Goal: Information Seeking & Learning: Learn about a topic

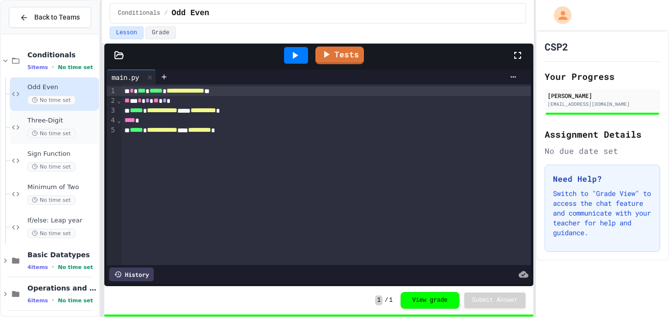
click at [55, 122] on span "Three-Digit" at bounding box center [62, 120] width 70 height 8
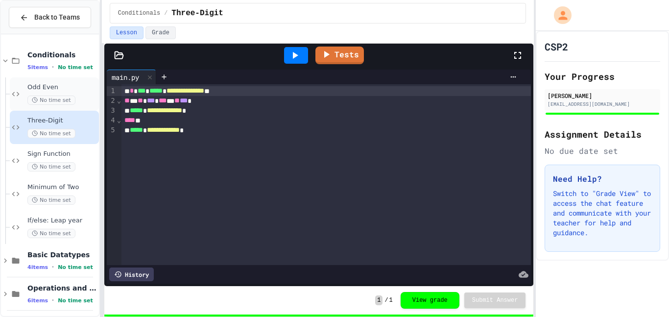
scroll to position [4, 0]
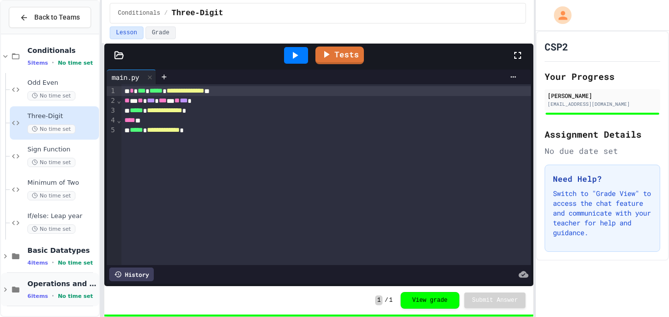
click at [40, 284] on span "Operations and Variables" at bounding box center [62, 283] width 70 height 9
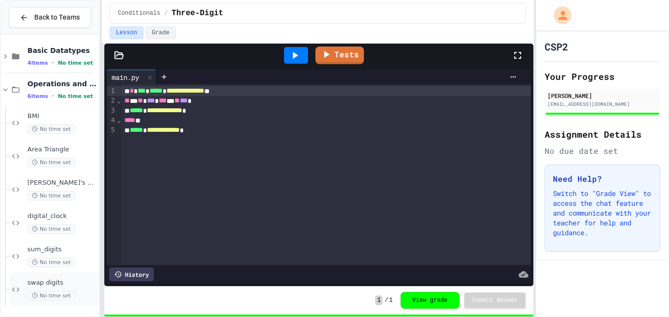
click at [46, 278] on span "swap digits" at bounding box center [62, 282] width 70 height 8
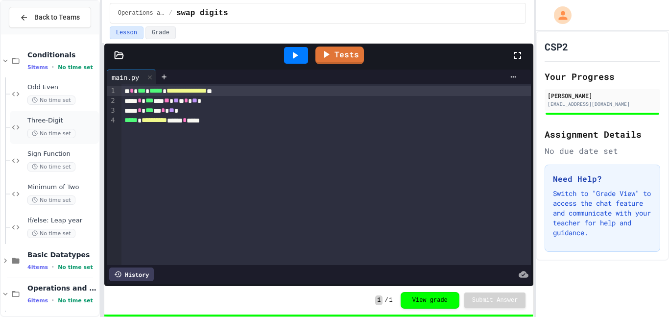
click at [53, 124] on span "Three-Digit" at bounding box center [62, 120] width 70 height 8
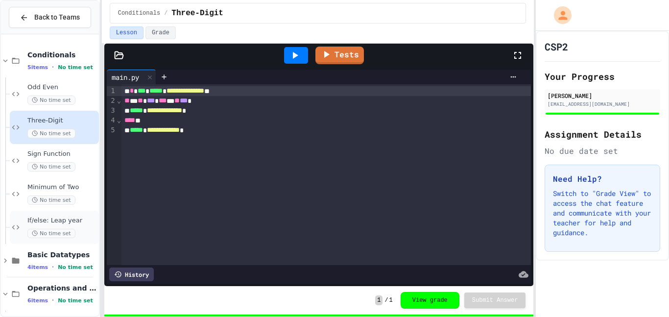
scroll to position [204, 0]
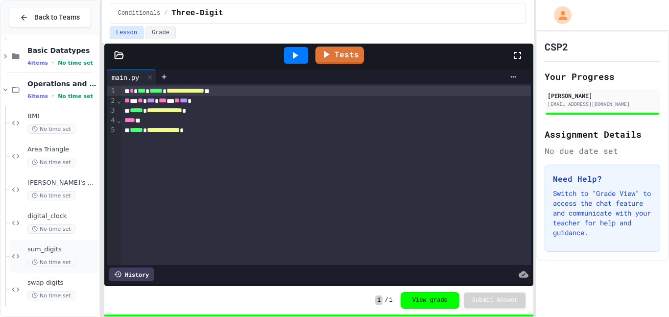
click at [62, 244] on div "sum_digits No time set" at bounding box center [54, 255] width 89 height 33
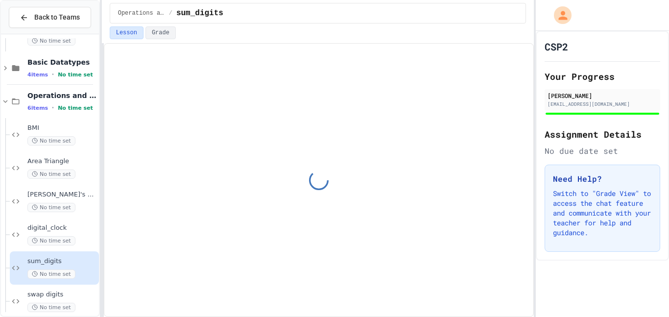
scroll to position [204, 0]
